Goal: Task Accomplishment & Management: Manage account settings

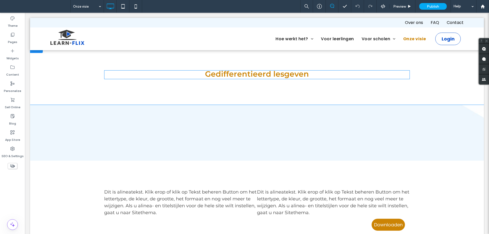
scroll to position [248, 0]
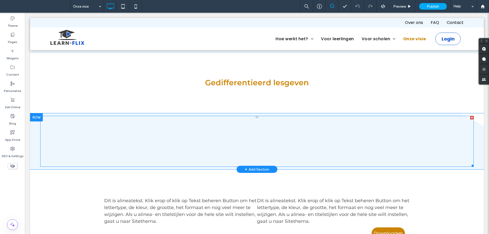
click at [299, 128] on span at bounding box center [256, 141] width 433 height 51
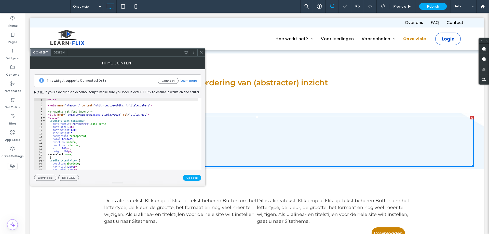
type textarea "**********"
click at [91, 152] on div "< meta > < meta name = "viewport" content = "width=device-width, initial-scale=…" at bounding box center [123, 135] width 155 height 74
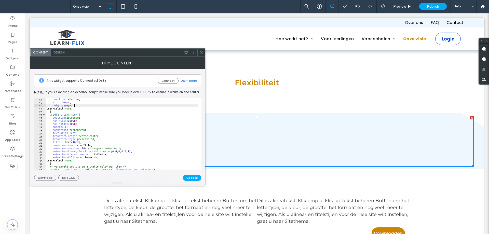
scroll to position [46, 0]
click at [202, 52] on icon at bounding box center [201, 52] width 4 height 4
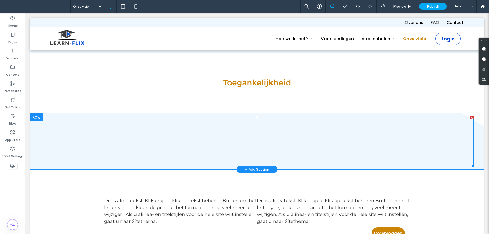
click at [287, 141] on span at bounding box center [256, 141] width 433 height 51
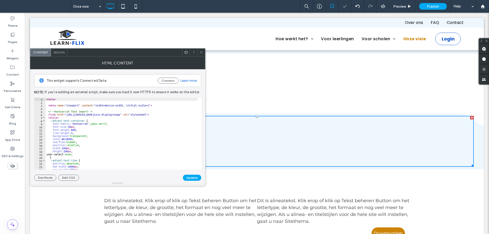
type textarea "**********"
click at [110, 149] on div "< meta > < meta name = "viewport" content = "width=device-width, initial-scale=…" at bounding box center [123, 137] width 155 height 78
click at [202, 55] on span at bounding box center [201, 53] width 4 height 8
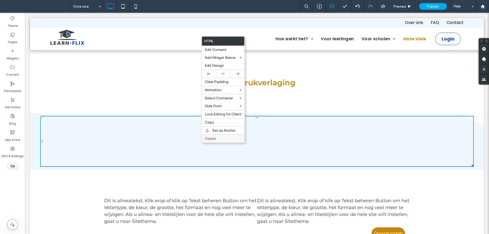
click at [214, 139] on span "Delete" at bounding box center [210, 138] width 11 height 4
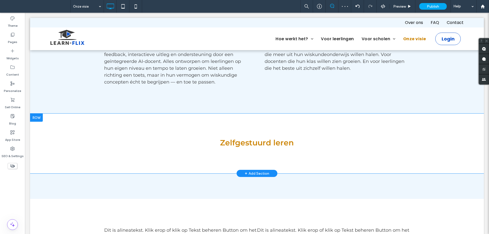
scroll to position [186, 0]
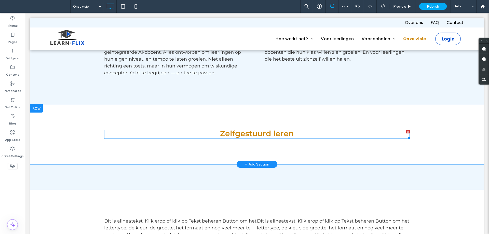
click at [225, 135] on span at bounding box center [257, 134] width 306 height 9
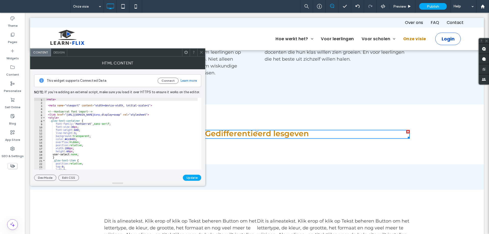
click at [202, 50] on icon at bounding box center [201, 52] width 4 height 4
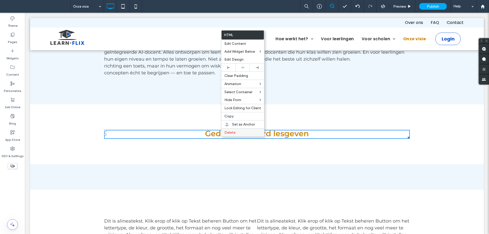
click at [234, 134] on span "Delete" at bounding box center [229, 132] width 11 height 4
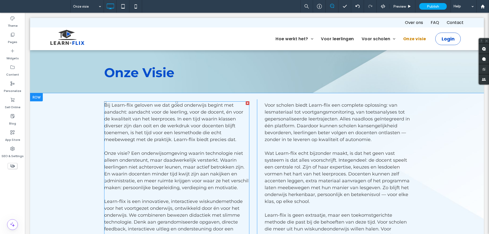
scroll to position [0, 0]
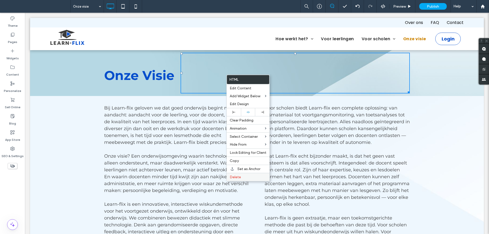
click at [239, 176] on span "Delete" at bounding box center [235, 177] width 11 height 4
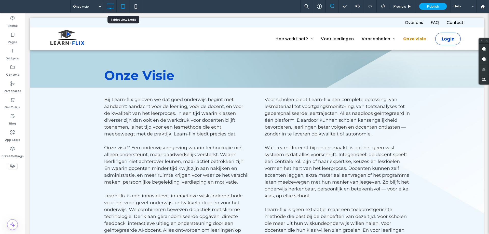
click at [129, 5] on div at bounding box center [123, 6] width 12 height 10
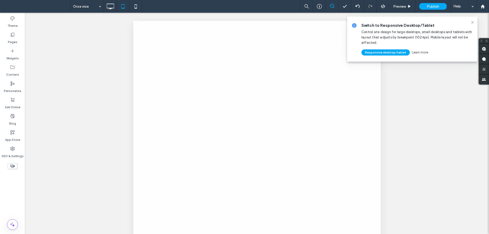
click at [134, 6] on div at bounding box center [244, 117] width 489 height 234
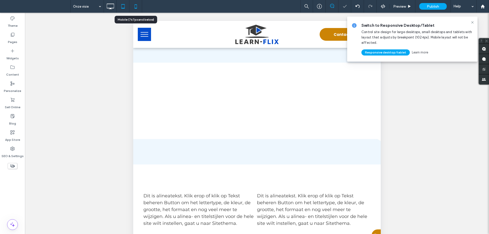
click at [134, 8] on icon at bounding box center [136, 6] width 10 height 10
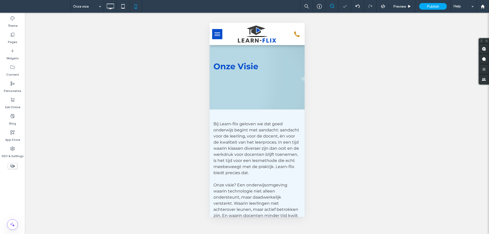
click at [219, 37] on button "menu" at bounding box center [217, 34] width 10 height 10
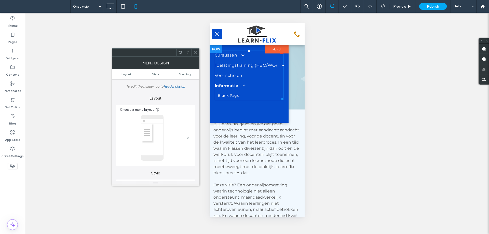
click at [280, 88] on link "Informatie" at bounding box center [248, 86] width 69 height 10
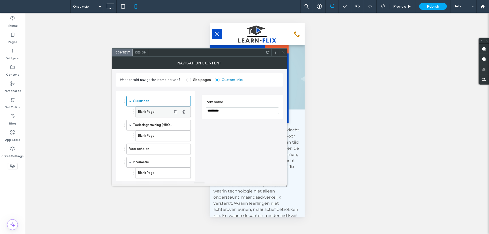
click at [154, 111] on label "Blank Page" at bounding box center [155, 112] width 34 height 10
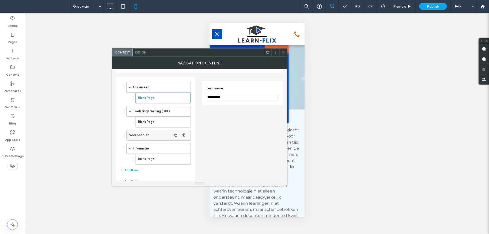
scroll to position [26, 0]
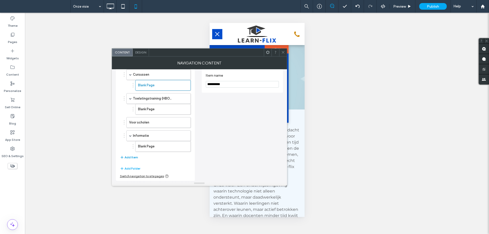
click at [130, 158] on button "Add Item" at bounding box center [129, 157] width 18 height 6
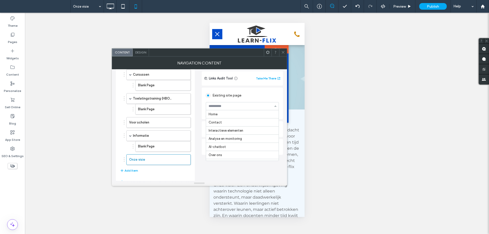
scroll to position [57, 0]
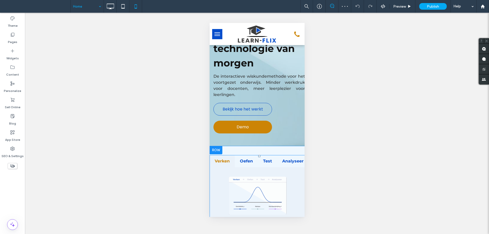
scroll to position [102, 0]
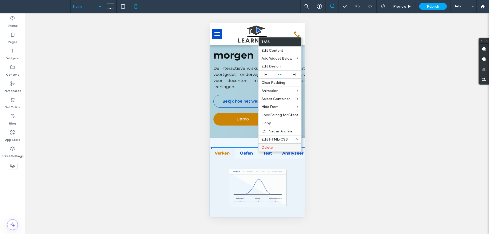
click at [273, 148] on label "Delete" at bounding box center [280, 147] width 37 height 4
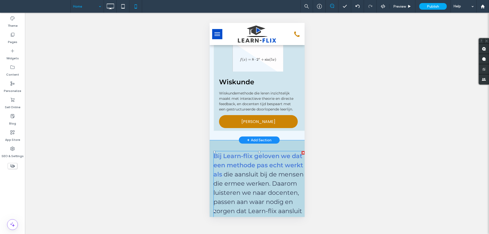
scroll to position [509, 0]
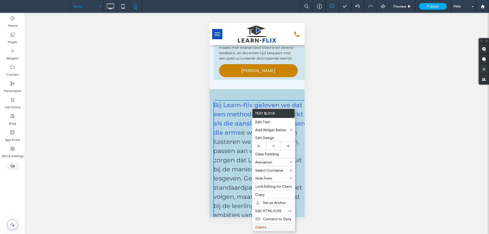
click at [262, 227] on span "Delete" at bounding box center [260, 227] width 11 height 4
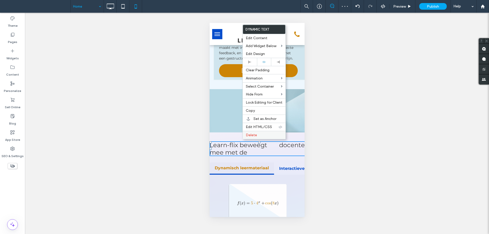
click at [253, 133] on div "Delete" at bounding box center [264, 135] width 43 height 8
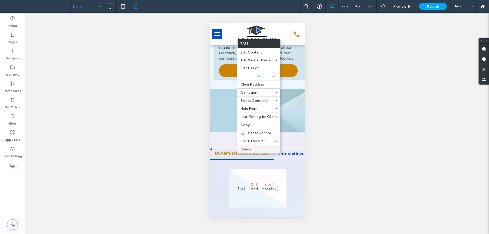
click at [247, 148] on span "Delete" at bounding box center [245, 149] width 11 height 4
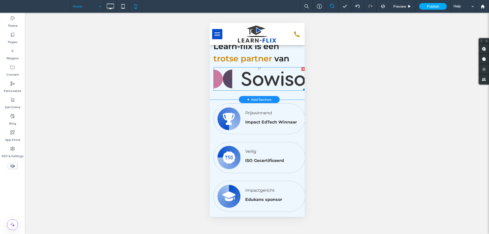
scroll to position [637, 0]
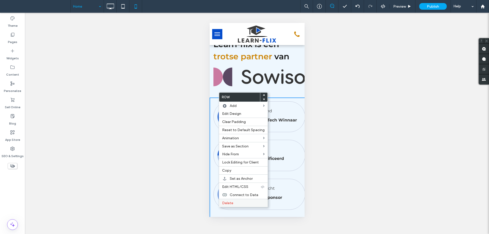
click at [226, 203] on span "Delete" at bounding box center [227, 203] width 11 height 4
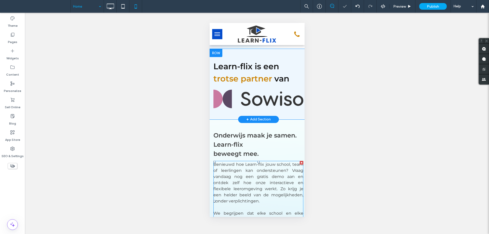
scroll to position [566, 0]
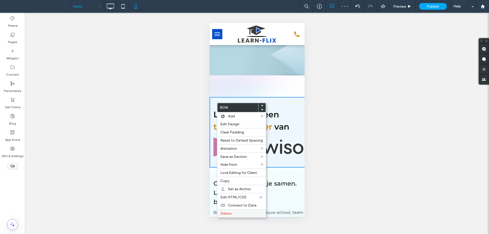
click at [223, 216] on div "Delete" at bounding box center [241, 213] width 49 height 8
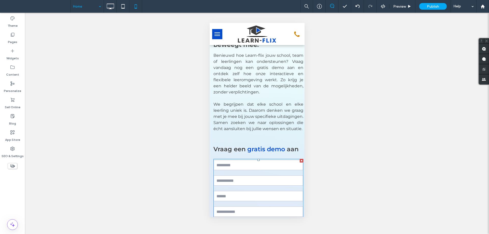
scroll to position [597, 0]
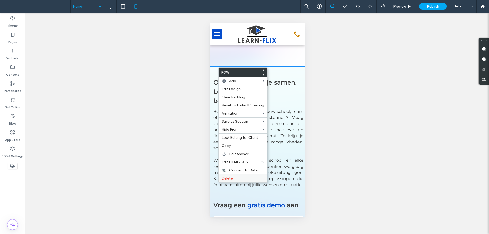
click at [230, 178] on span "Delete" at bounding box center [227, 178] width 11 height 4
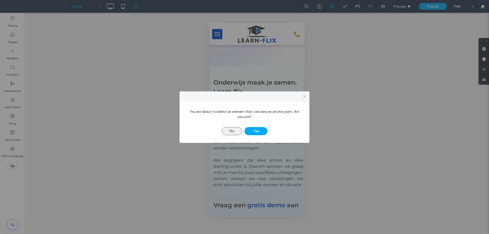
click at [231, 131] on button "No" at bounding box center [232, 131] width 20 height 8
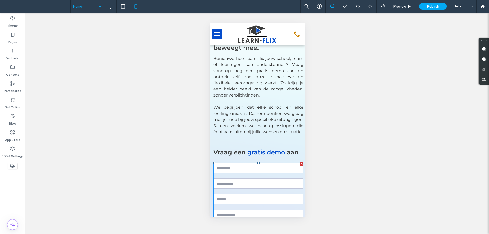
scroll to position [699, 0]
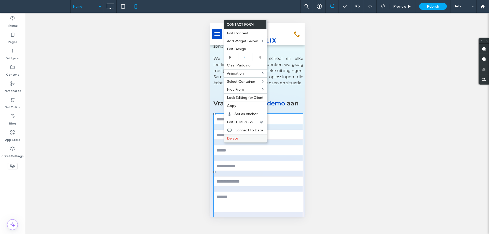
click at [235, 137] on span "Delete" at bounding box center [232, 138] width 11 height 4
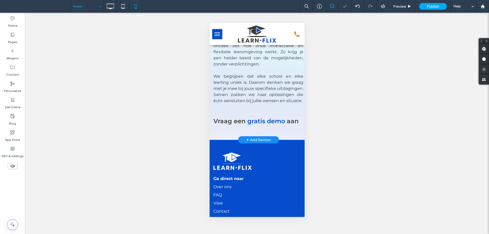
scroll to position [673, 0]
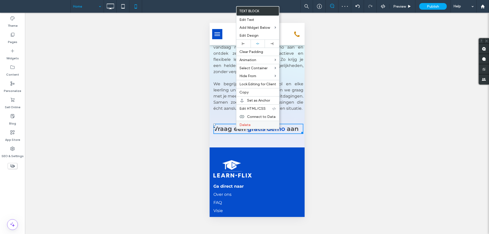
click at [249, 125] on span "Delete" at bounding box center [244, 125] width 11 height 4
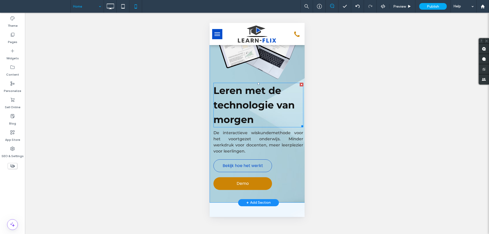
scroll to position [76, 0]
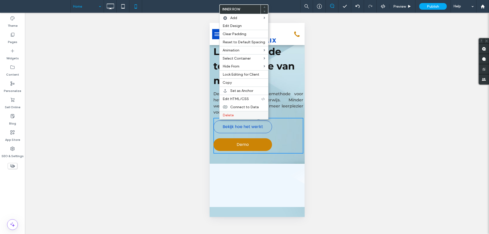
click at [239, 112] on div "Delete" at bounding box center [244, 115] width 49 height 8
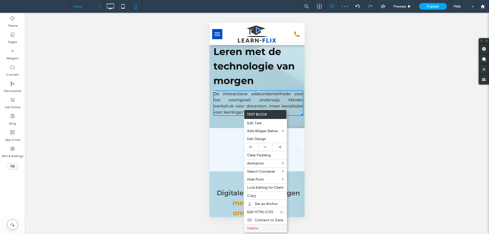
click at [259, 225] on div "Delete" at bounding box center [265, 228] width 43 height 8
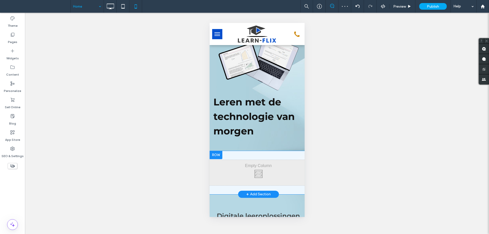
scroll to position [0, 0]
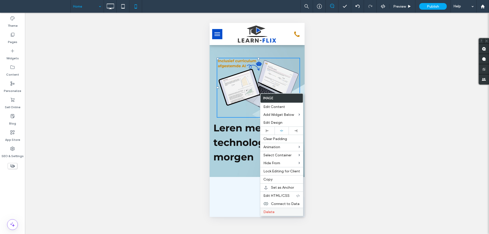
click at [275, 211] on label "Delete" at bounding box center [281, 212] width 37 height 4
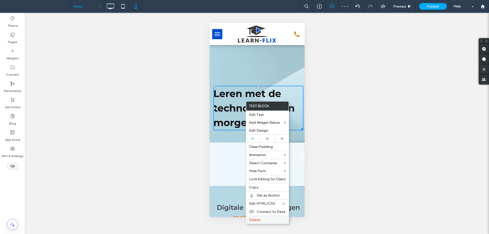
click at [260, 223] on div "Delete" at bounding box center [267, 220] width 43 height 8
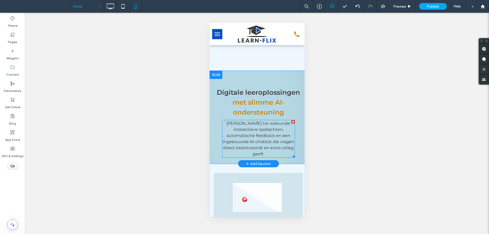
scroll to position [51, 0]
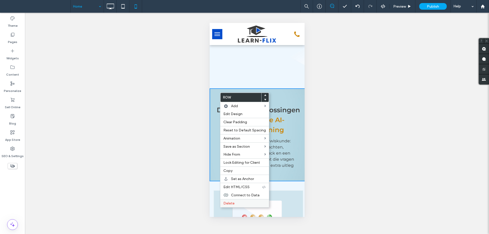
click at [229, 203] on span "Delete" at bounding box center [228, 203] width 11 height 4
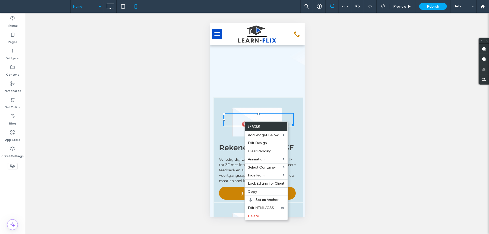
click at [233, 109] on div "Click To Paste" at bounding box center [258, 120] width 79 height 34
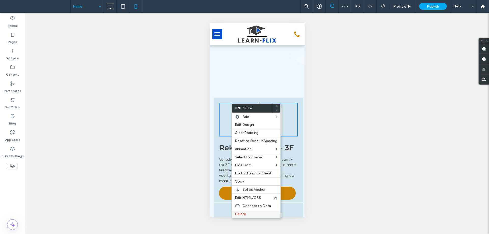
click at [247, 213] on label "Delete" at bounding box center [256, 214] width 43 height 4
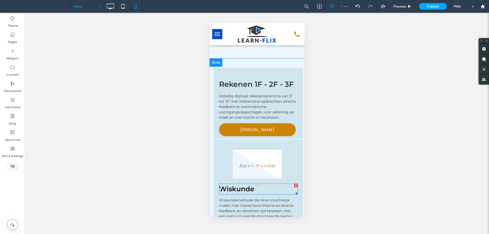
scroll to position [127, 0]
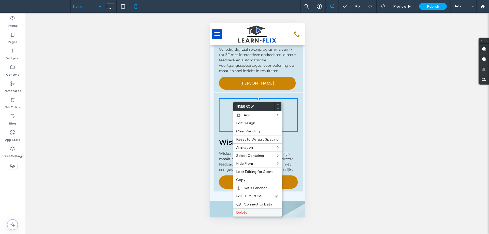
click at [239, 212] on span "Delete" at bounding box center [241, 212] width 11 height 4
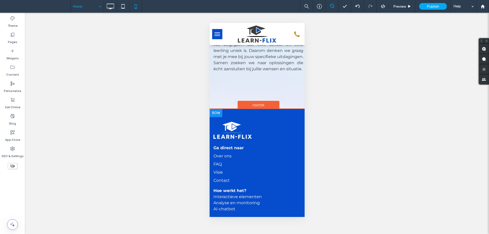
scroll to position [380, 0]
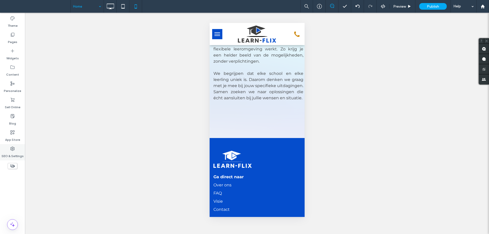
click at [16, 150] on div "SEO & Settings" at bounding box center [12, 152] width 25 height 16
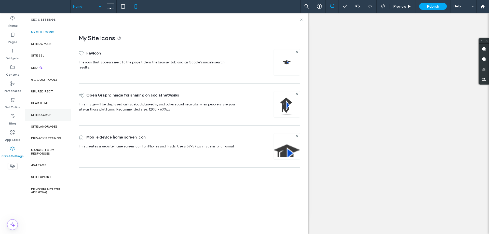
click at [45, 114] on label "Site Backup" at bounding box center [41, 115] width 20 height 4
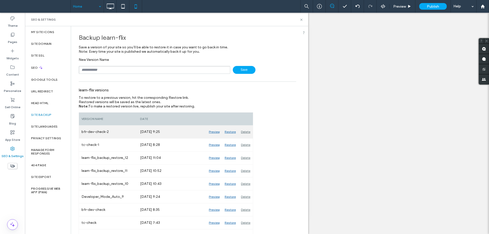
click at [230, 131] on div "Restore" at bounding box center [230, 132] width 16 height 13
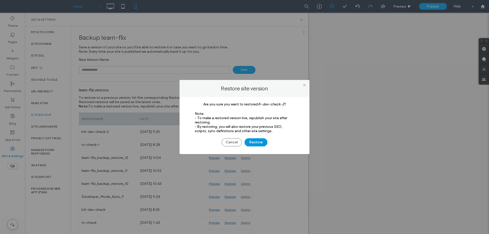
click at [254, 141] on button "Restore" at bounding box center [255, 142] width 23 height 8
